Goal: Task Accomplishment & Management: Manage account settings

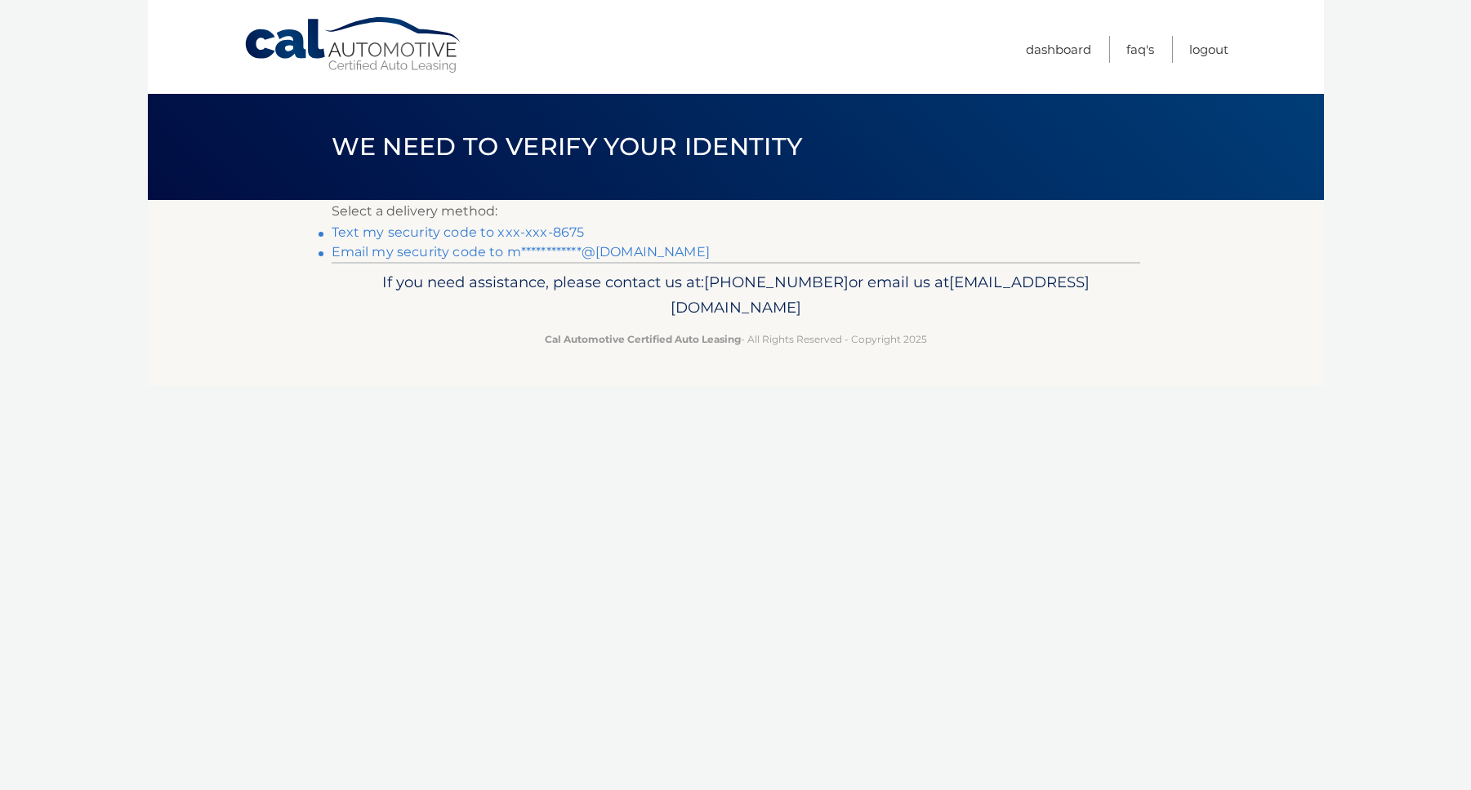
click at [541, 230] on link "Text my security code to xxx-xxx-8675" at bounding box center [458, 233] width 253 height 16
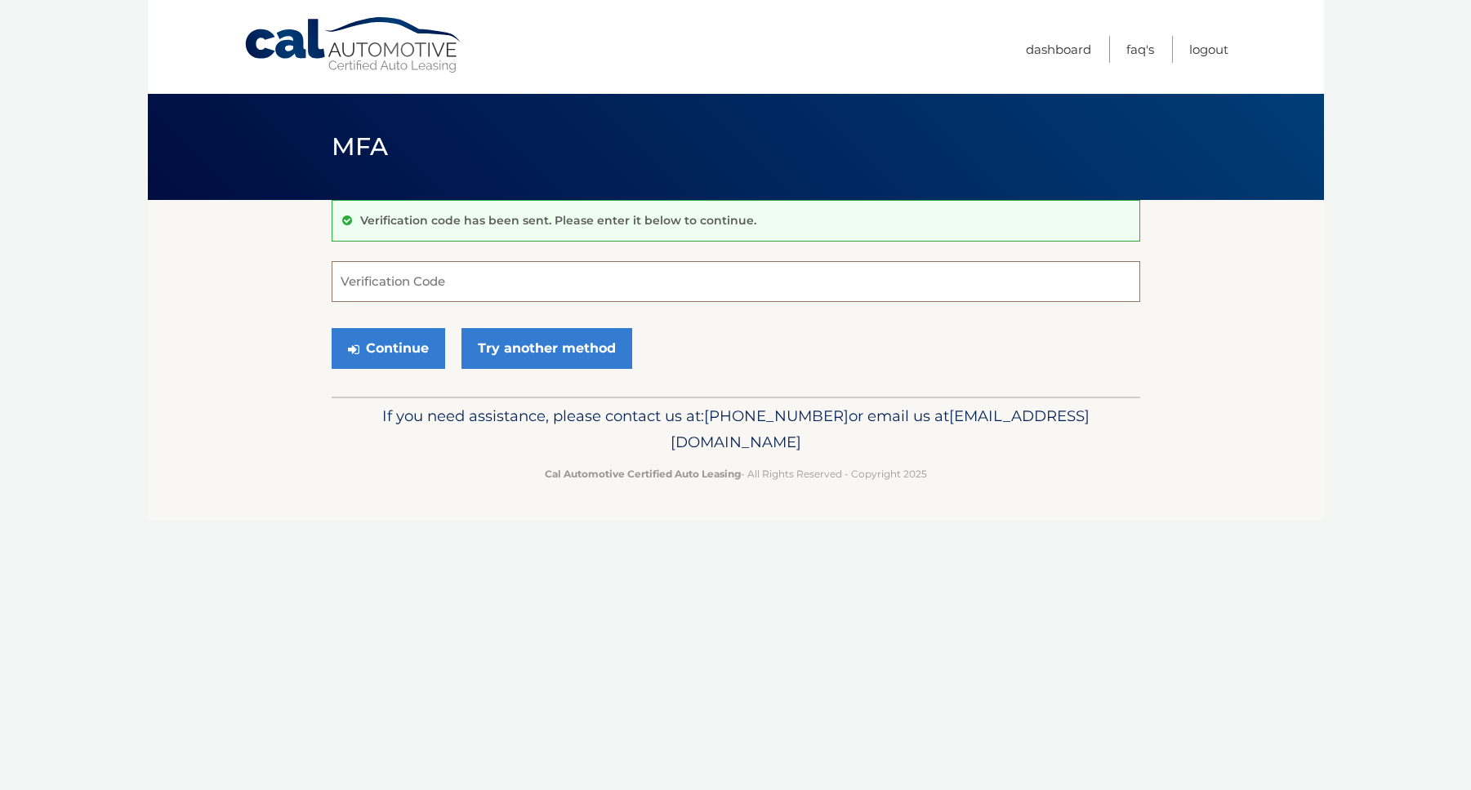
click at [507, 278] on input "Verification Code" at bounding box center [736, 281] width 808 height 41
type input "405173"
click at [332, 328] on button "Continue" at bounding box center [389, 348] width 114 height 41
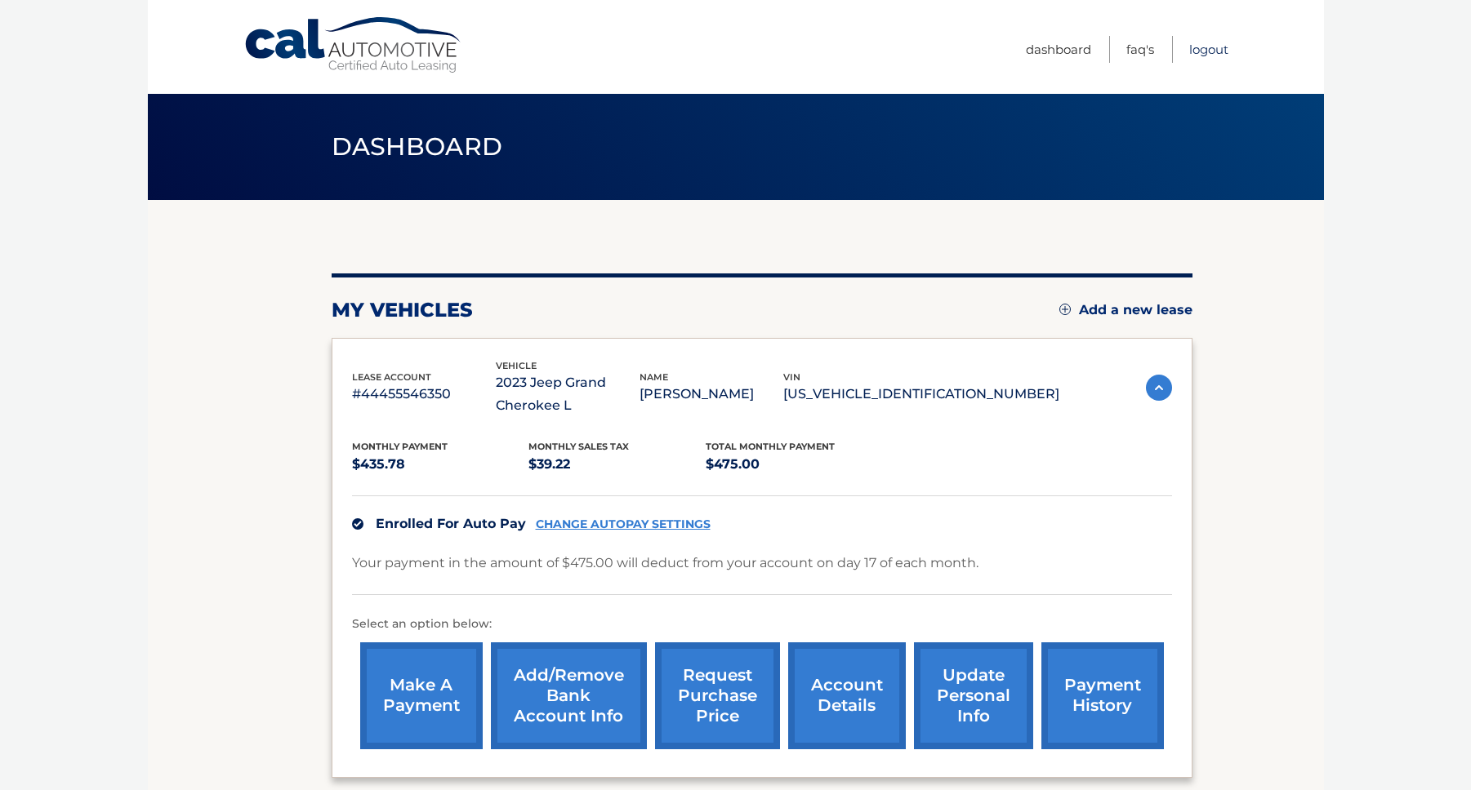
click at [1208, 51] on link "Logout" at bounding box center [1208, 49] width 39 height 27
